Goal: Task Accomplishment & Management: Manage account settings

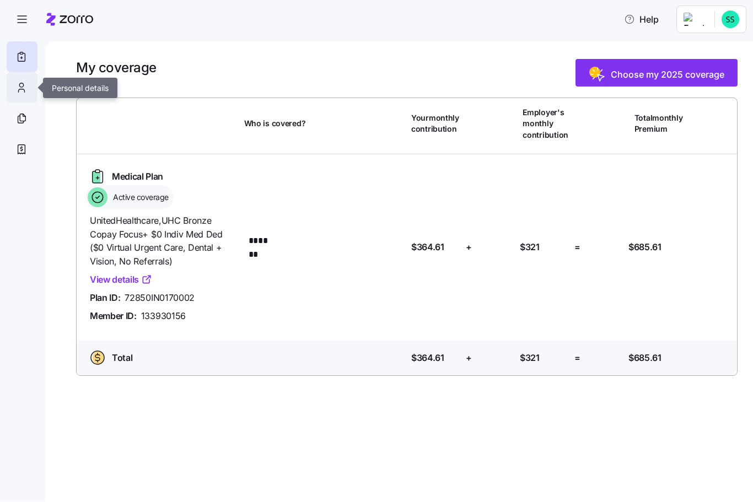
click at [28, 90] on div at bounding box center [22, 88] width 31 height 31
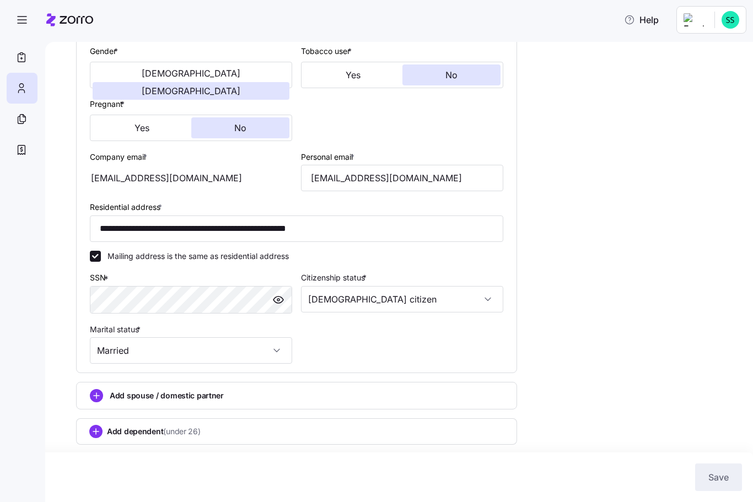
scroll to position [238, 0]
click at [21, 121] on icon at bounding box center [21, 118] width 12 height 13
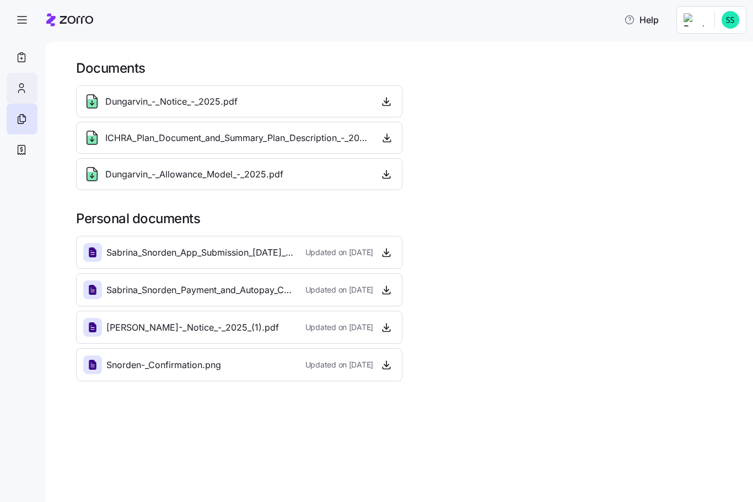
click at [29, 86] on div at bounding box center [22, 88] width 31 height 31
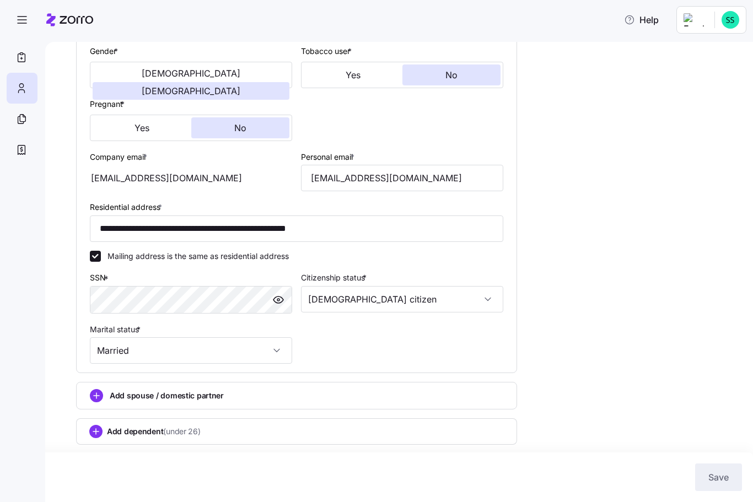
scroll to position [238, 0]
click at [717, 458] on div "Save" at bounding box center [376, 477] width 753 height 50
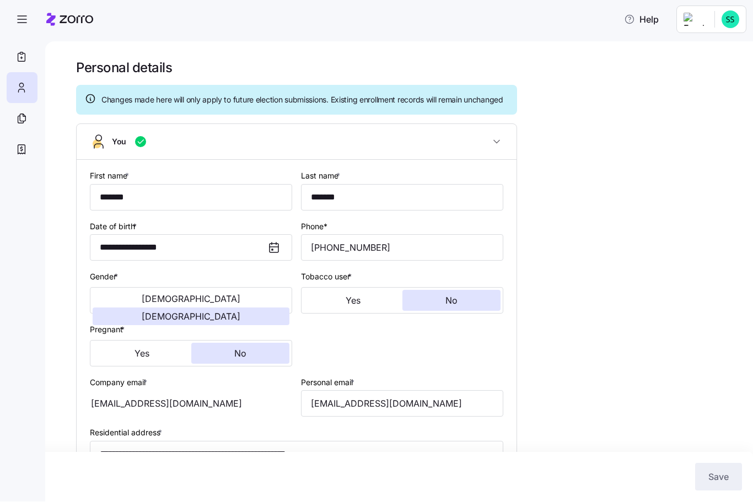
scroll to position [-1, 0]
click at [20, 28] on span "button" at bounding box center [22, 20] width 30 height 30
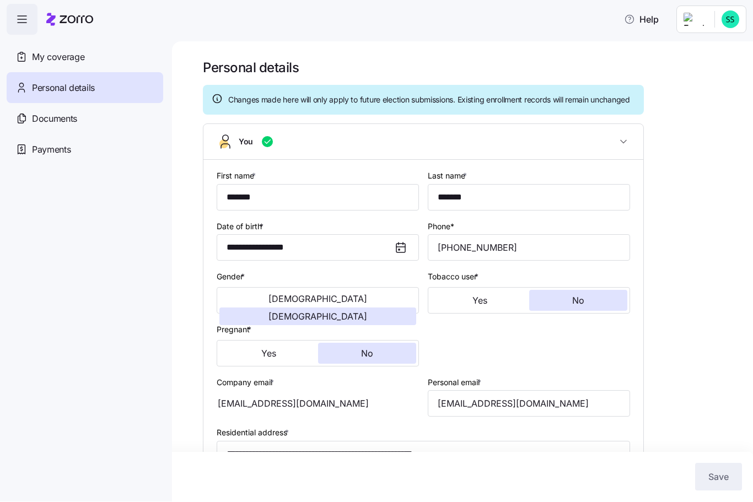
scroll to position [0, 0]
click at [20, 25] on icon "button" at bounding box center [21, 19] width 13 height 13
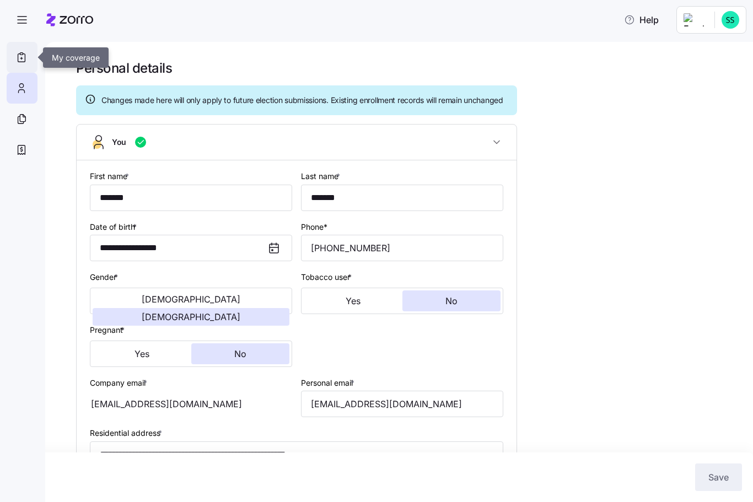
click at [26, 57] on icon at bounding box center [21, 57] width 12 height 13
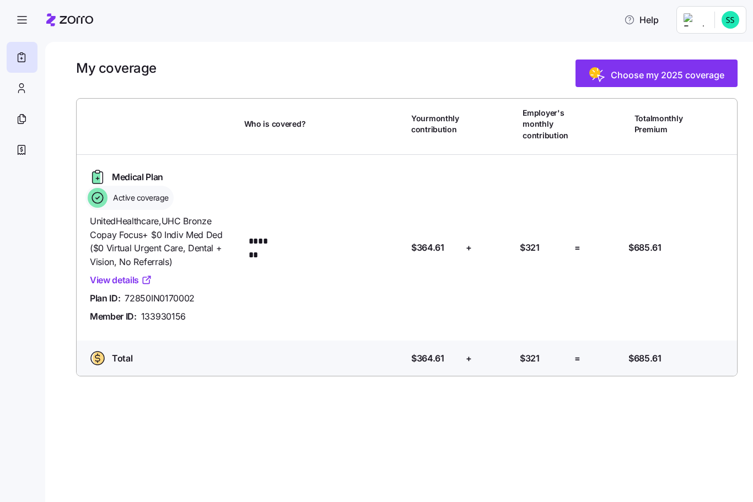
click at [30, 55] on div at bounding box center [22, 57] width 31 height 31
click at [19, 28] on span "button" at bounding box center [22, 20] width 30 height 30
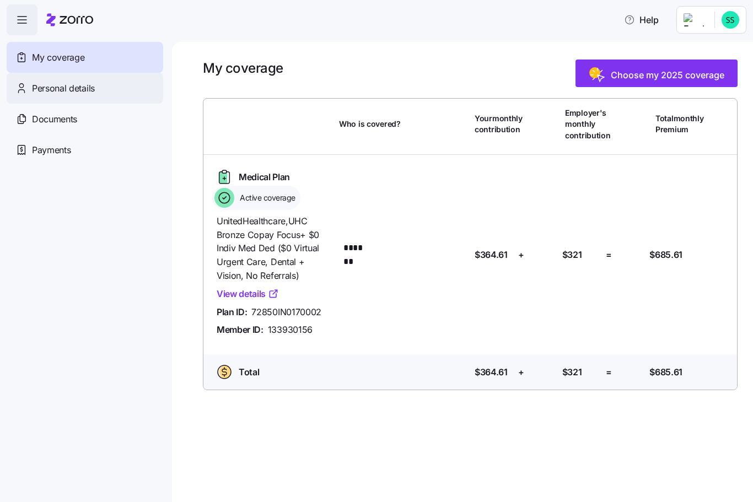
click at [99, 95] on div "Personal details" at bounding box center [85, 88] width 156 height 31
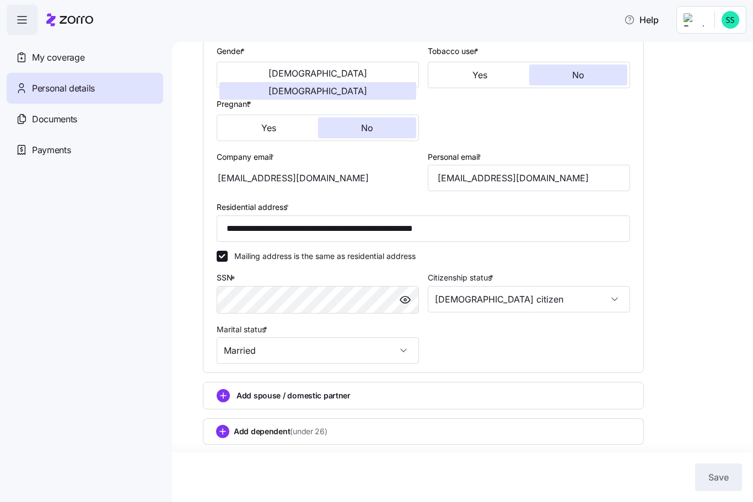
scroll to position [238, 0]
click at [721, 492] on div "Save" at bounding box center [376, 477] width 753 height 50
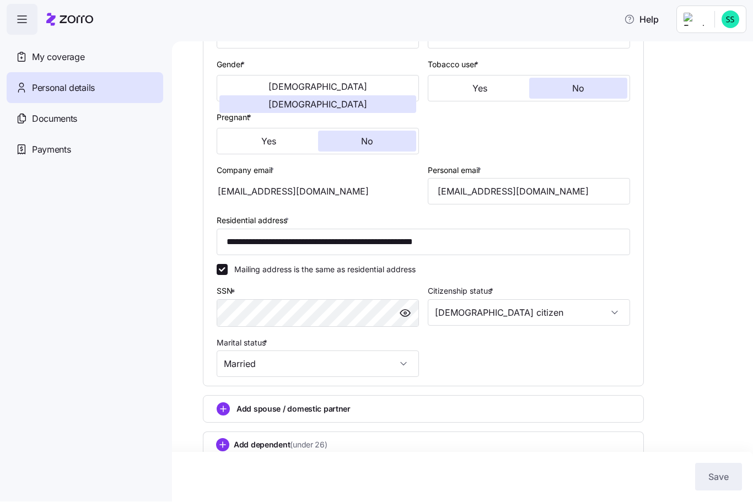
scroll to position [210, 0]
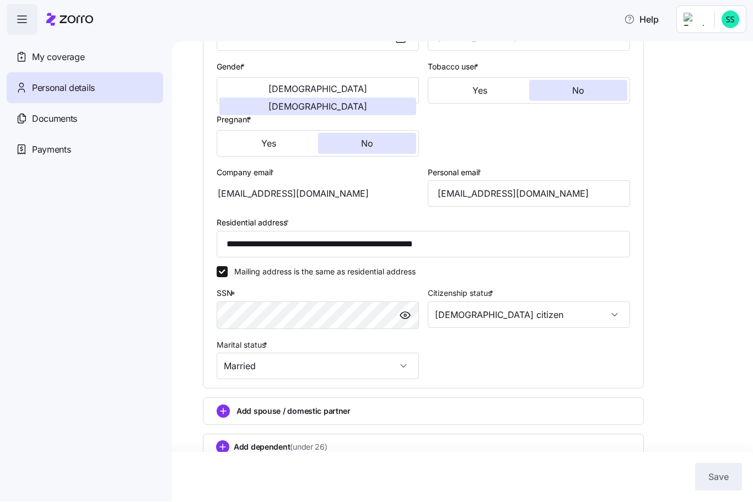
click at [748, 406] on div "**********" at bounding box center [462, 272] width 581 height 460
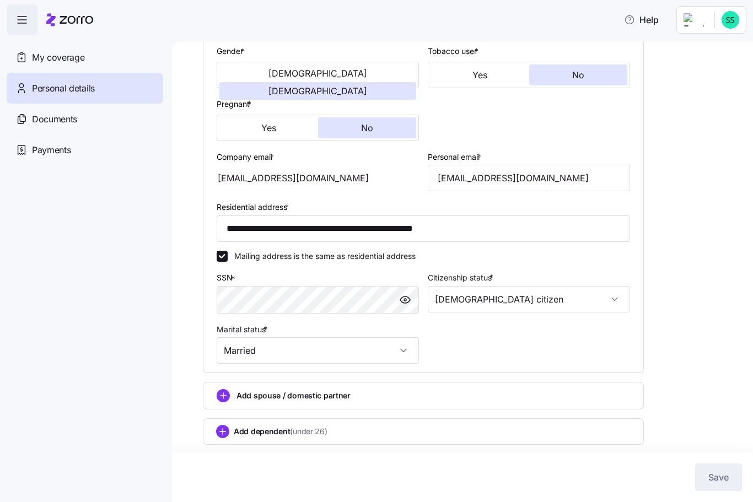
scroll to position [238, 0]
click at [724, 382] on div "**********" at bounding box center [470, 161] width 534 height 655
click at [735, 436] on div "**********" at bounding box center [470, 161] width 534 height 655
click at [729, 429] on div "**********" at bounding box center [470, 161] width 534 height 655
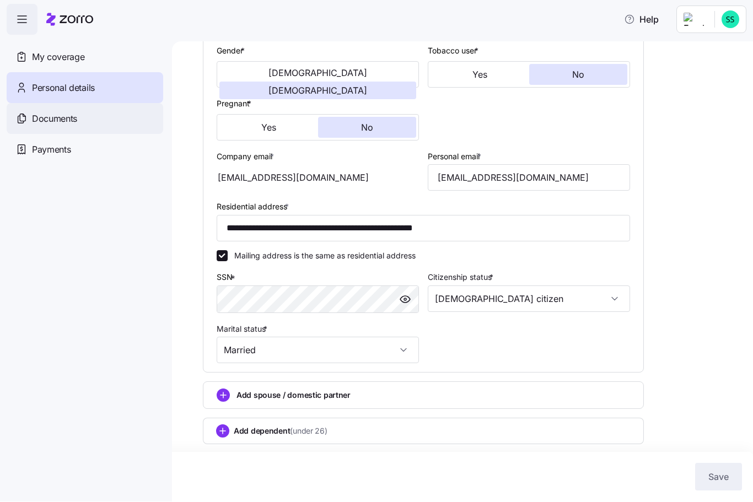
click at [95, 125] on div "Documents" at bounding box center [85, 119] width 156 height 31
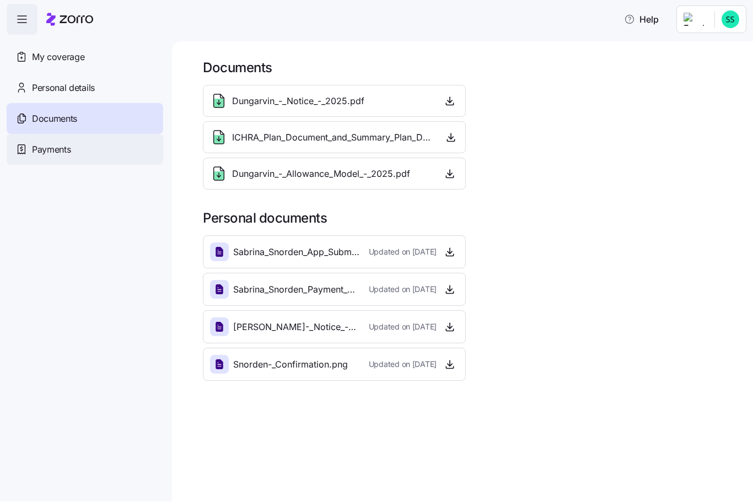
click at [101, 150] on div "Payments" at bounding box center [85, 149] width 156 height 31
click at [95, 156] on div "Payments" at bounding box center [85, 149] width 156 height 31
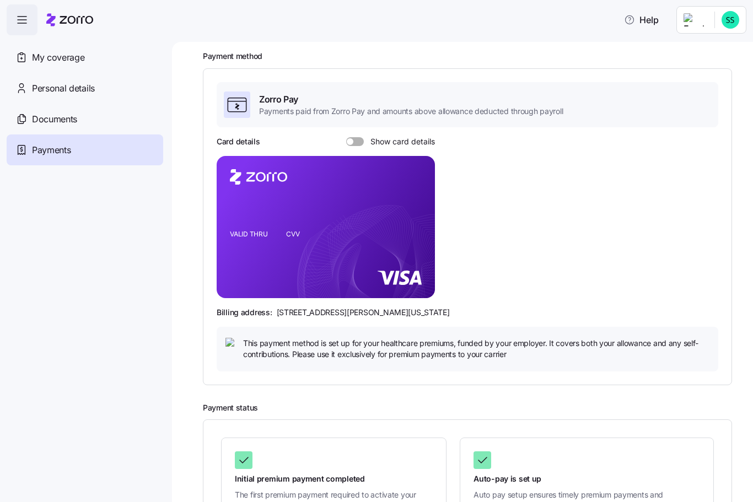
scroll to position [45, 0]
click at [353, 145] on span at bounding box center [358, 142] width 11 height 9
click at [346, 138] on input "Show card details" at bounding box center [346, 138] width 0 height 0
click at [354, 145] on span at bounding box center [351, 142] width 11 height 9
click at [346, 138] on input "Show card details" at bounding box center [346, 138] width 0 height 0
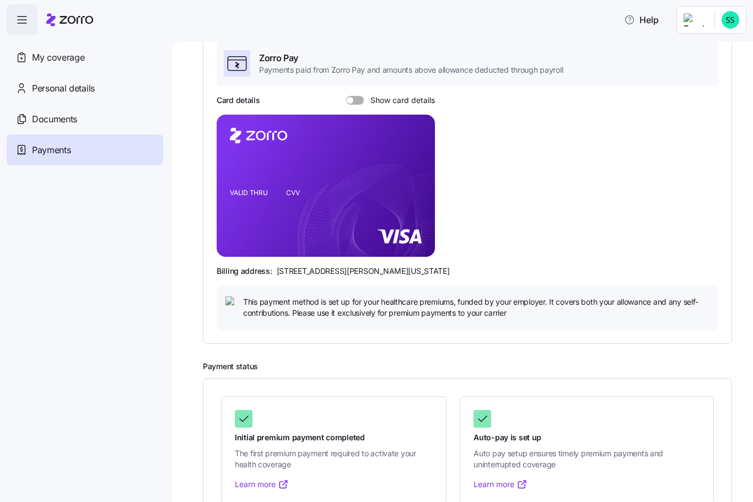
scroll to position [117, 0]
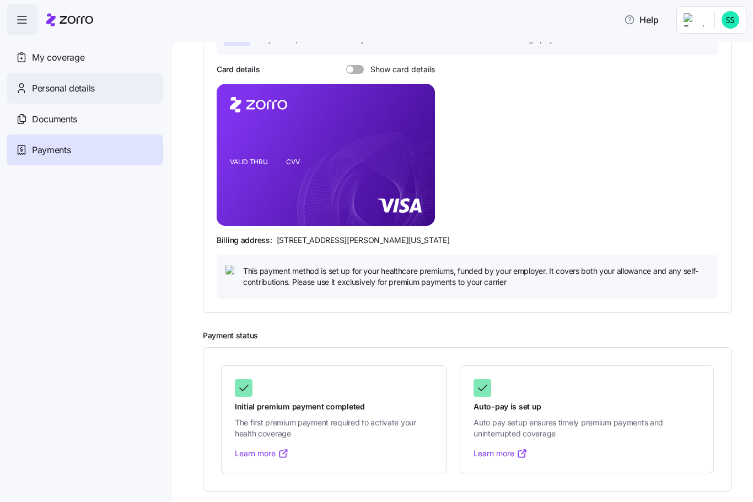
click at [124, 87] on div "Personal details" at bounding box center [85, 88] width 156 height 31
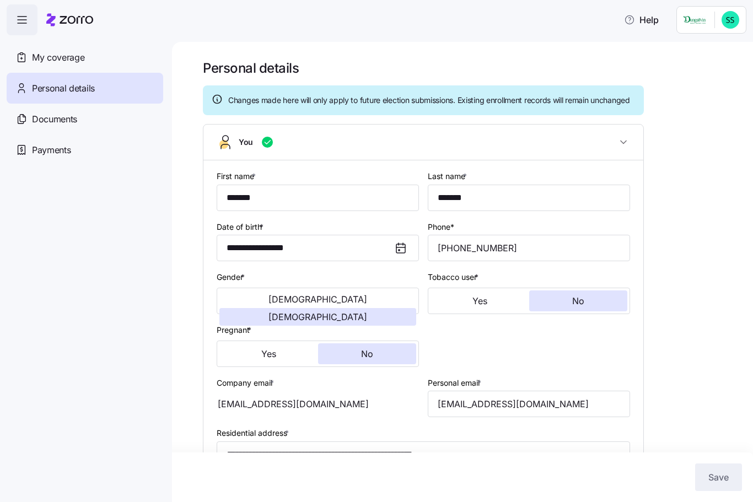
click at [137, 84] on div "Personal details" at bounding box center [85, 88] width 156 height 31
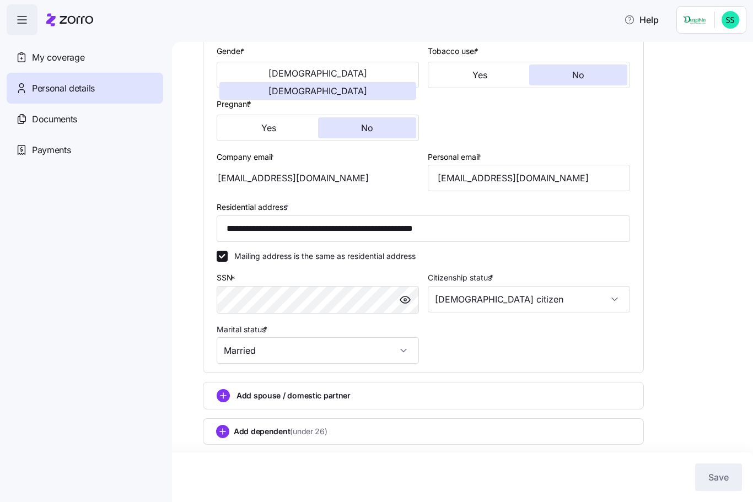
scroll to position [238, 0]
